Goal: Find specific page/section: Find specific page/section

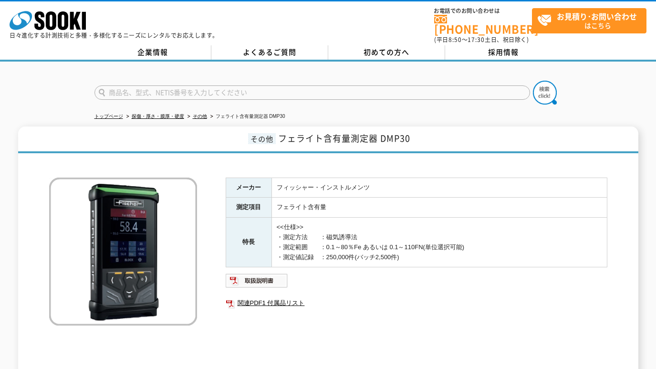
click at [210, 85] on input "text" at bounding box center [313, 92] width 436 height 14
paste input "XP-702"
type input "XP-702"
click at [548, 92] on img at bounding box center [545, 93] width 24 height 24
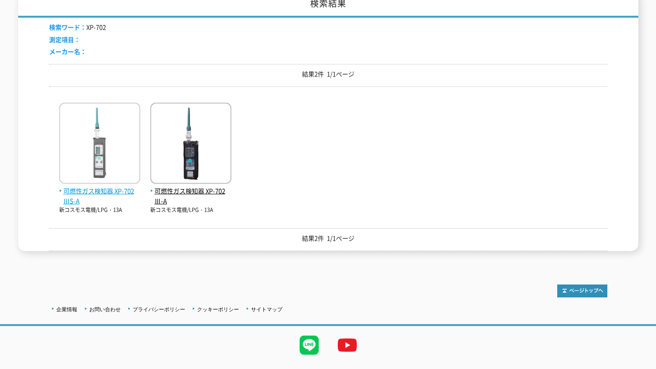
click at [104, 156] on img at bounding box center [99, 145] width 81 height 84
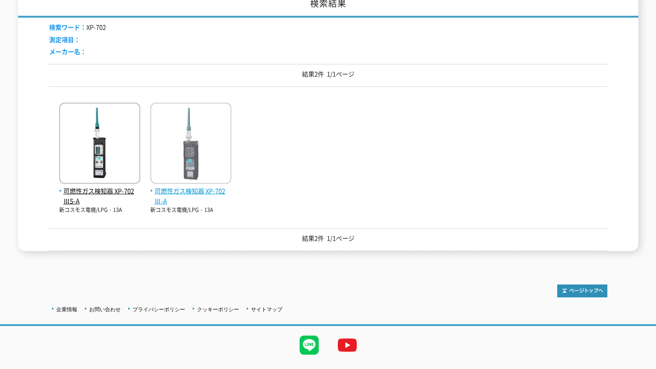
click at [189, 131] on img at bounding box center [190, 145] width 81 height 84
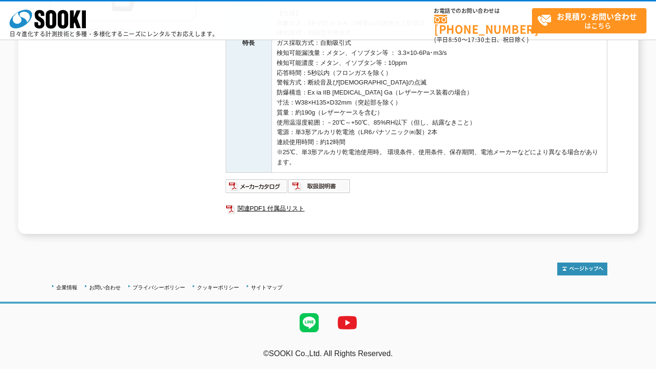
scroll to position [31, 0]
